Goal: Task Accomplishment & Management: Manage account settings

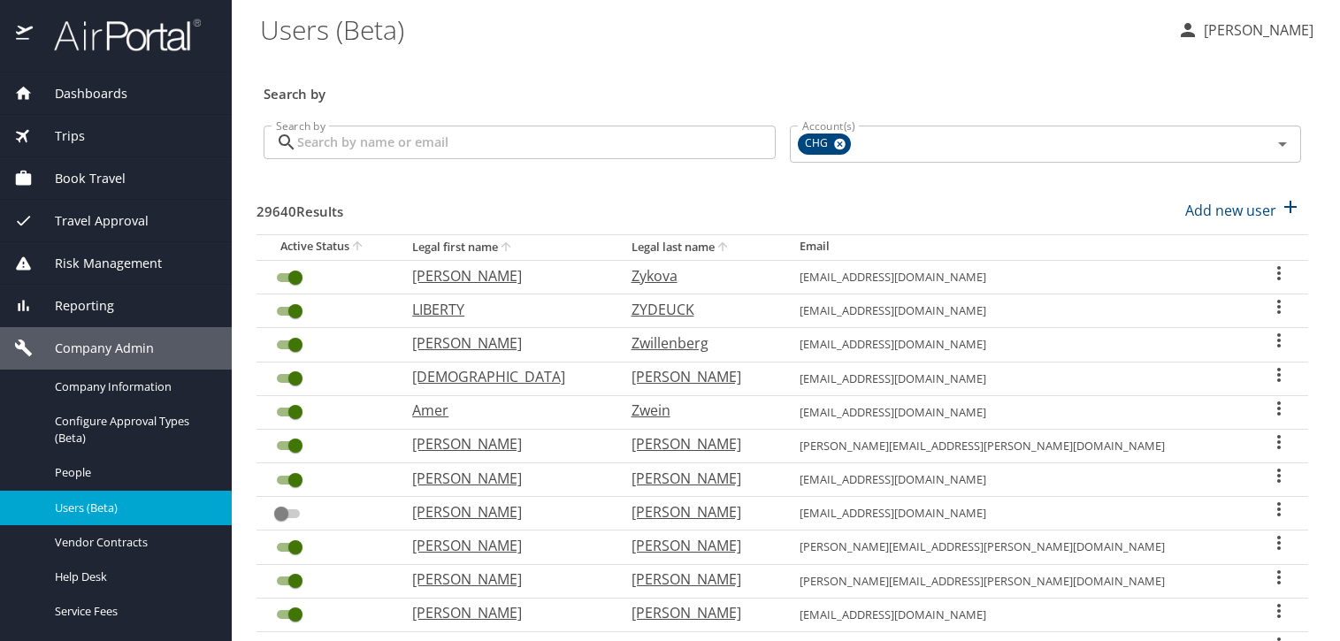
click at [402, 148] on input "Search by" at bounding box center [536, 143] width 479 height 34
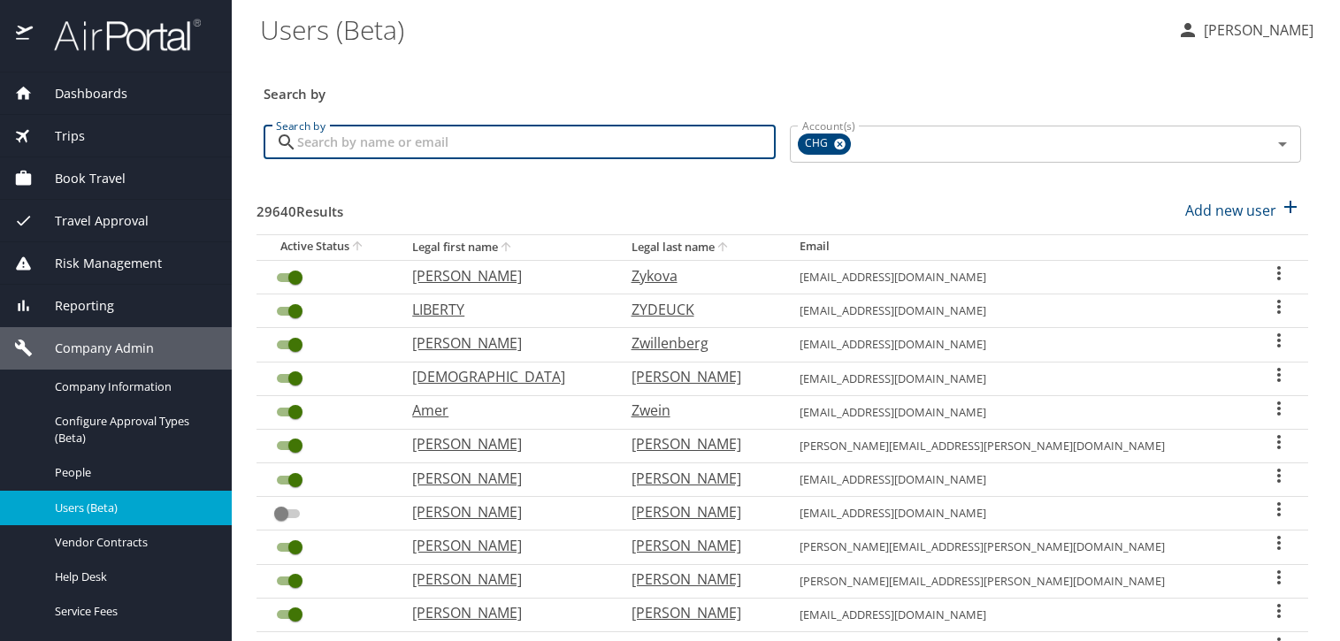
paste input "evro16@cox.net"
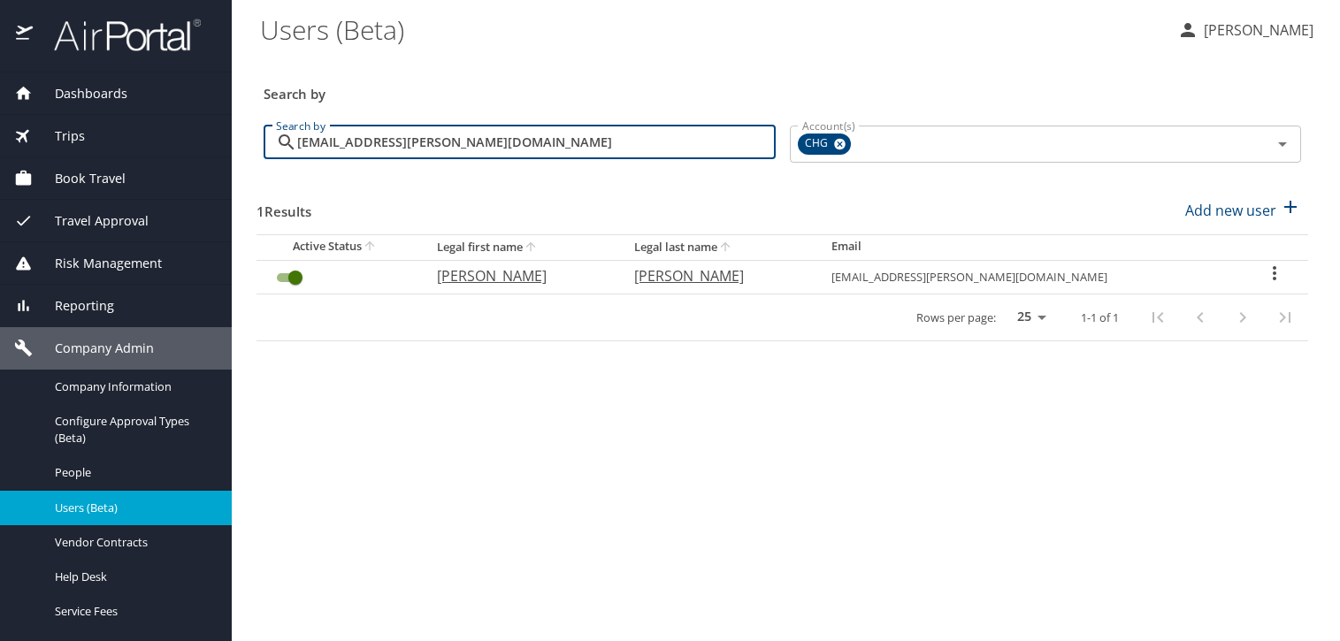
type input "evro16@cox.net"
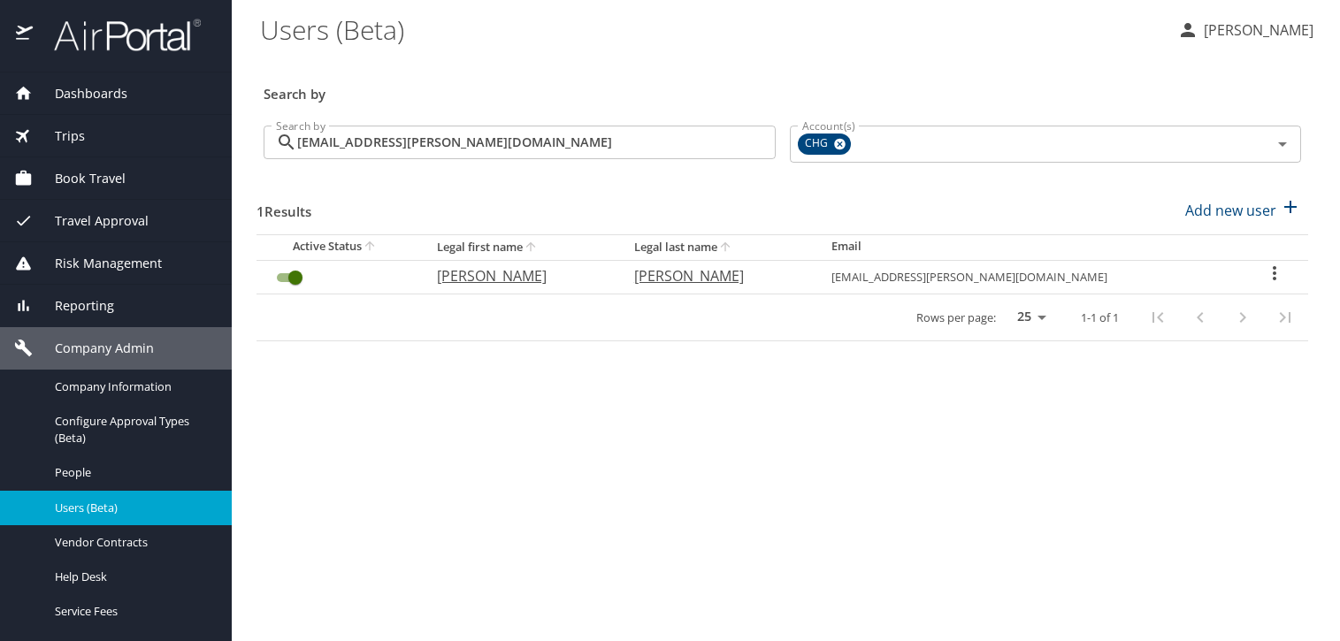
click at [1267, 278] on icon "User Search Table" at bounding box center [1274, 273] width 21 height 21
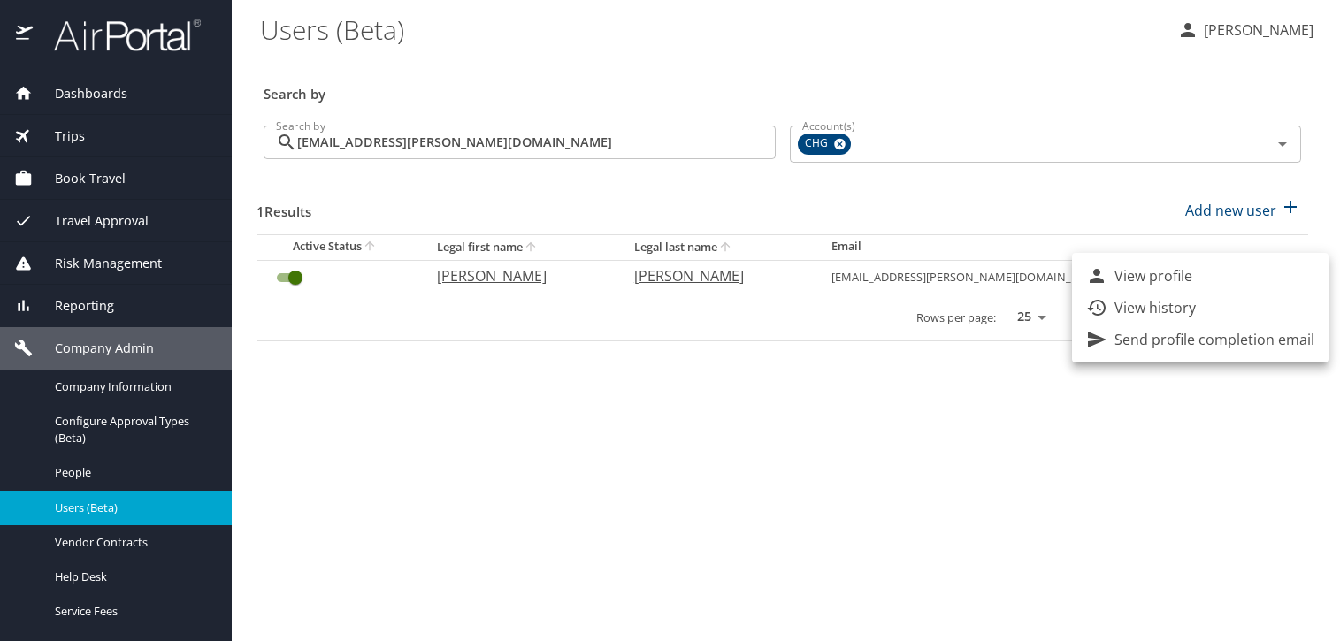
click at [1203, 273] on li "View profile" at bounding box center [1200, 276] width 257 height 32
select select "US"
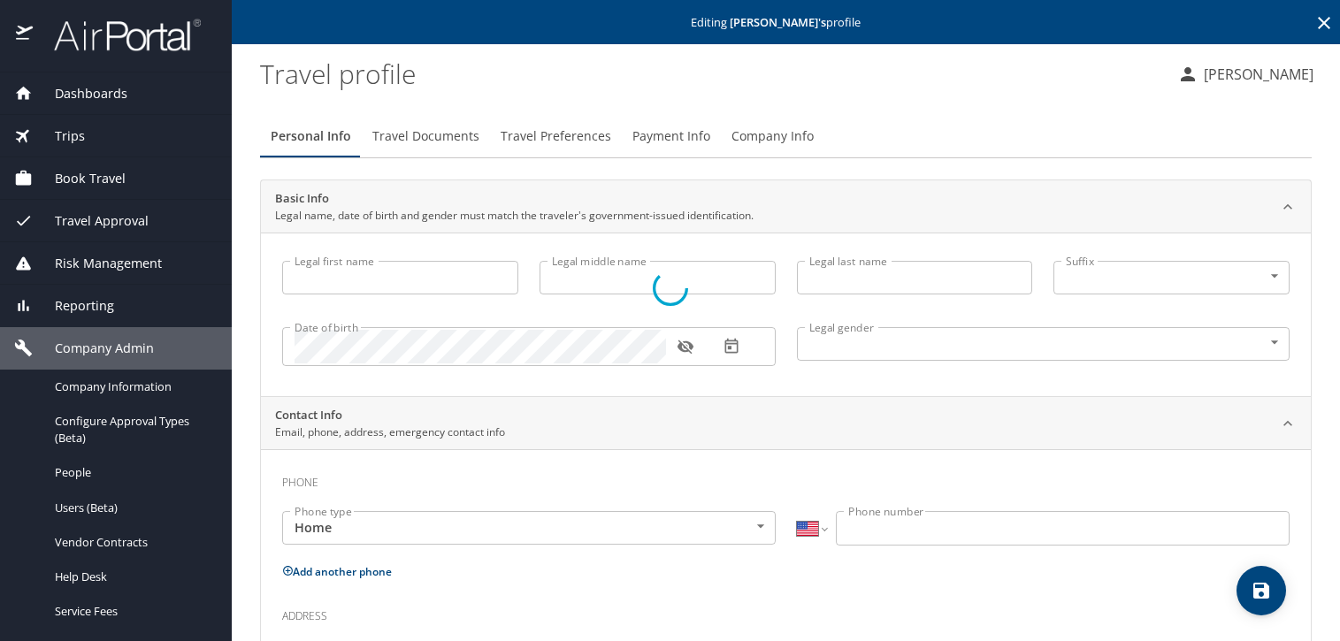
type input "DEBRA"
type input "MICHEL"
type input "Female"
select select "US"
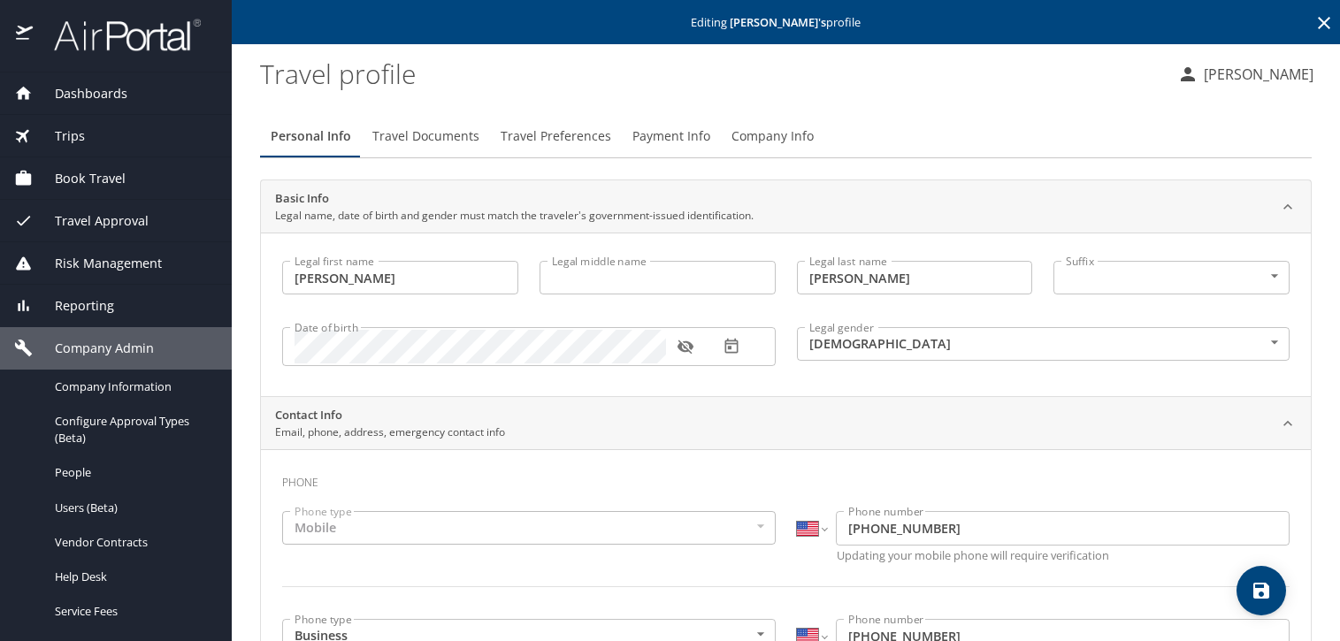
click at [641, 270] on input "Legal middle name" at bounding box center [658, 278] width 236 height 34
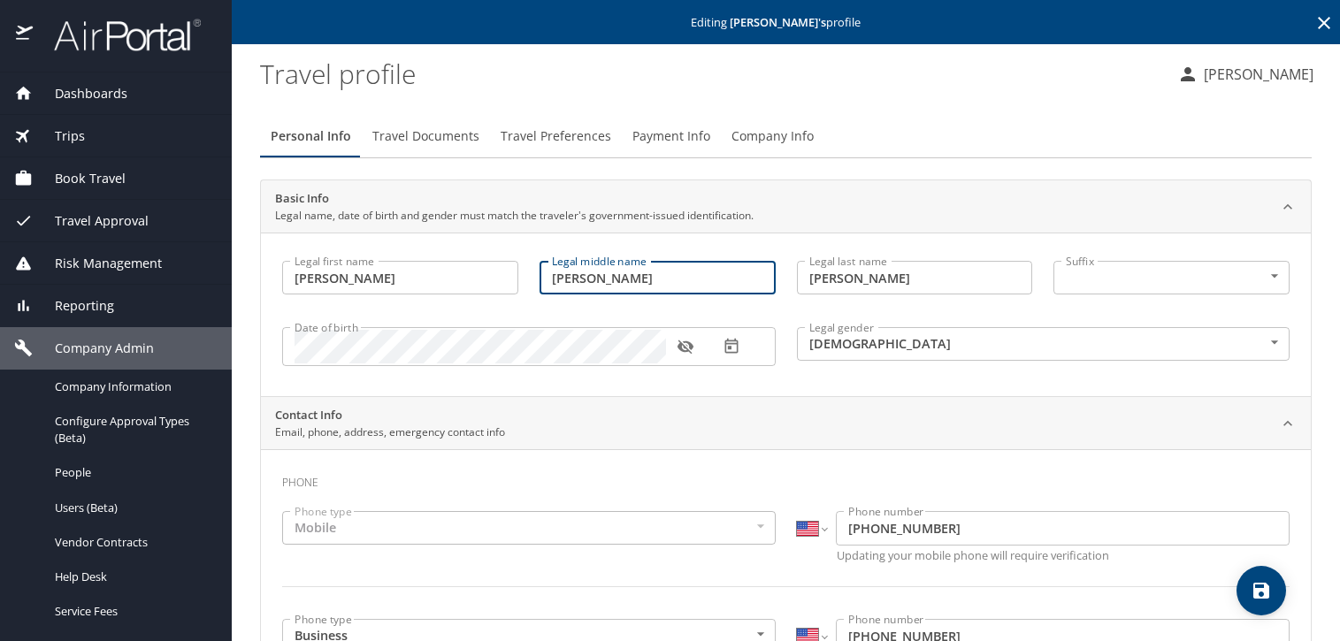
type input "KAY"
click at [1275, 594] on span "save" at bounding box center [1262, 590] width 50 height 21
select select "US"
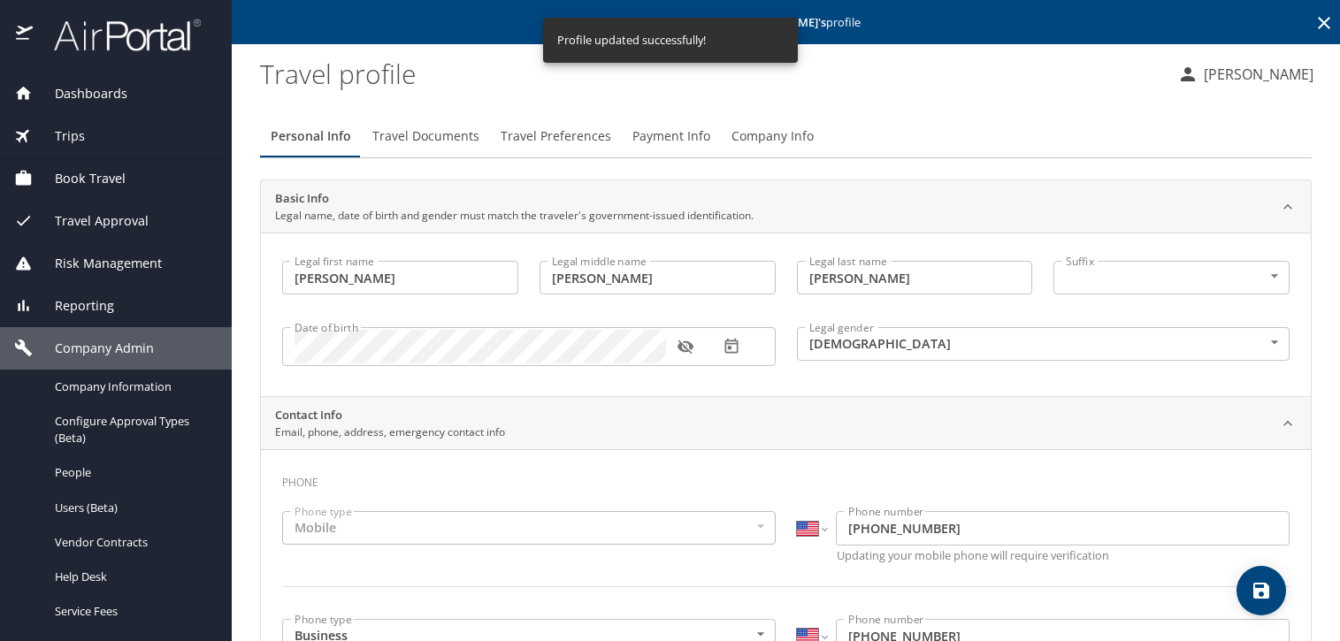
select select "US"
